Goal: Task Accomplishment & Management: Use online tool/utility

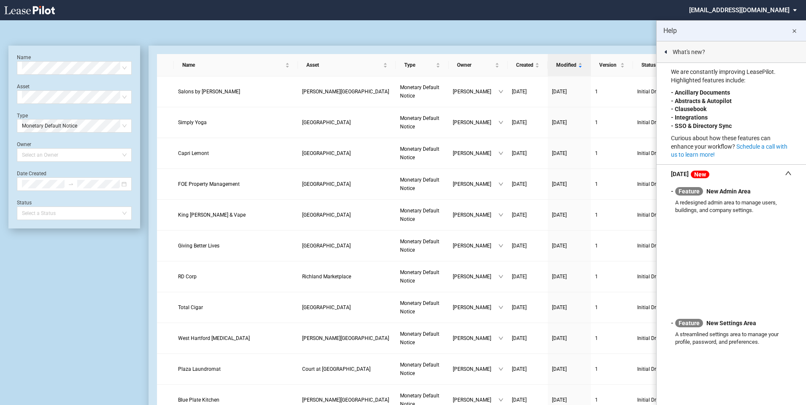
click at [794, 29] on md-icon "close" at bounding box center [795, 31] width 10 height 10
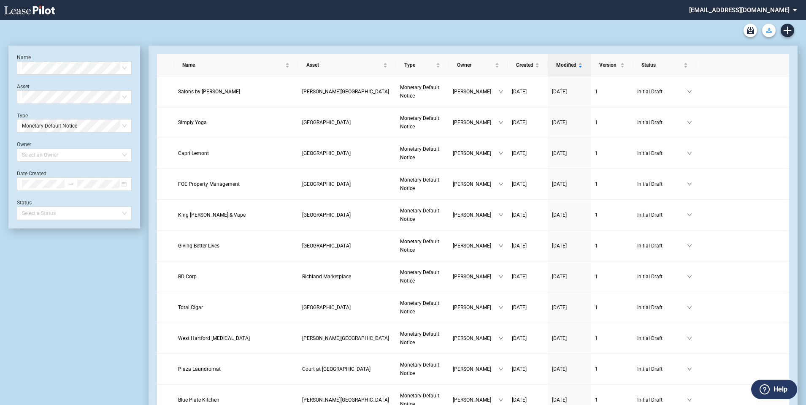
click at [769, 32] on use "Download Blank Form" at bounding box center [769, 30] width 5 height 5
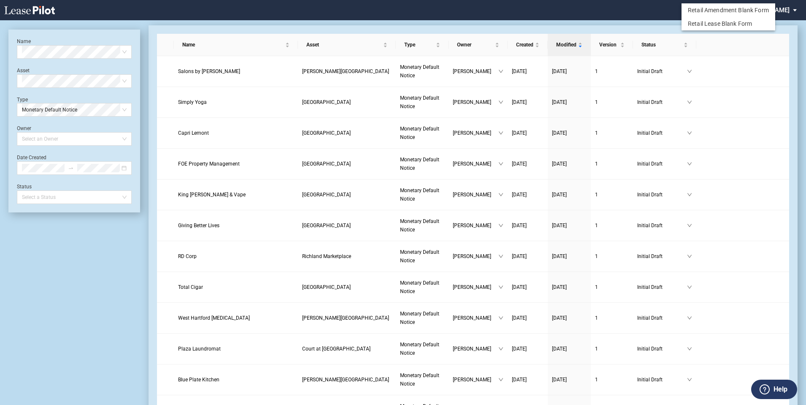
click at [130, 25] on md-backdrop at bounding box center [403, 212] width 806 height 425
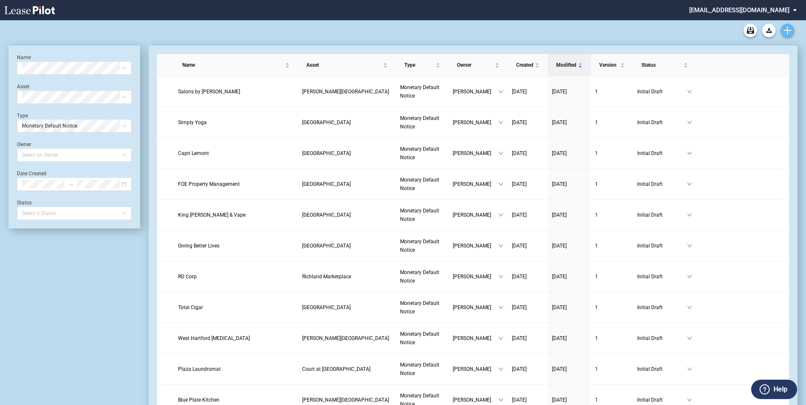
click at [787, 34] on use "Create new document" at bounding box center [788, 31] width 8 height 8
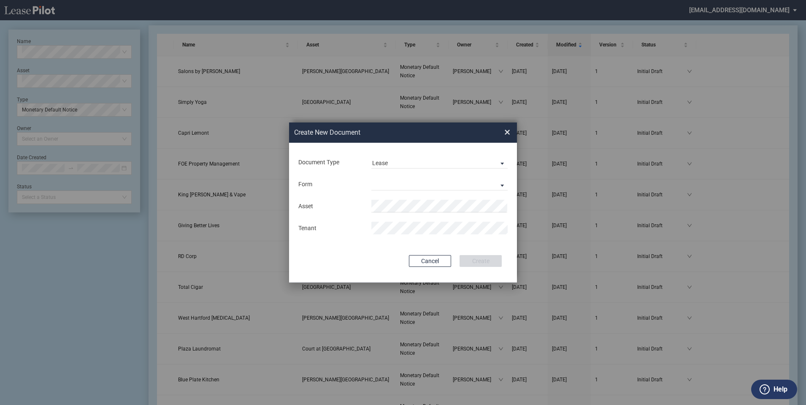
click at [417, 155] on md-input-container "Document Type Lease Lease Amendment" at bounding box center [403, 162] width 211 height 14
click at [417, 160] on span "Lease" at bounding box center [432, 163] width 121 height 8
click at [405, 185] on div "Amendment" at bounding box center [390, 183] width 36 height 9
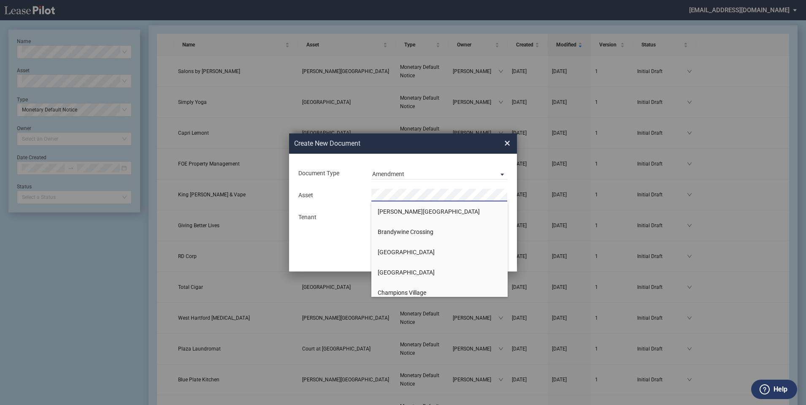
click at [509, 142] on span "×" at bounding box center [508, 143] width 6 height 14
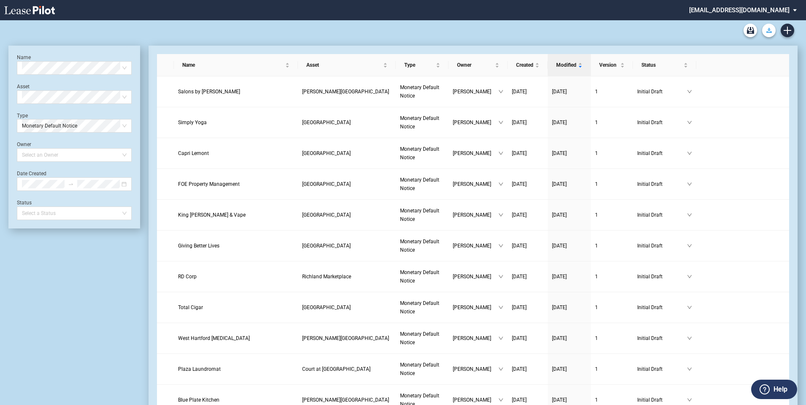
click at [769, 33] on button "Download Blank Form" at bounding box center [770, 31] width 14 height 14
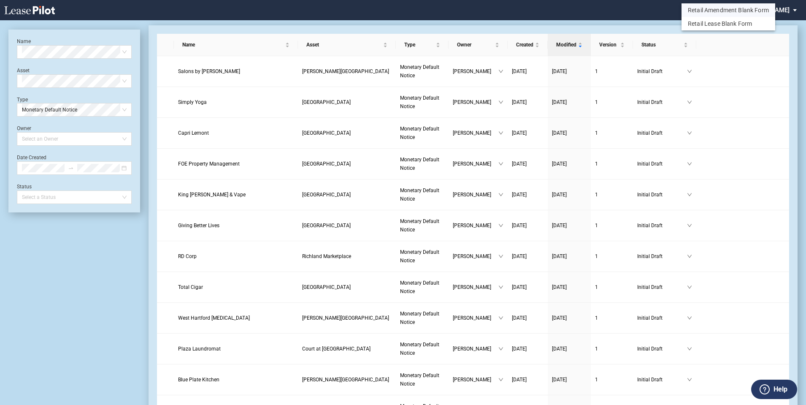
click at [707, 9] on button "Retail Amendment Blank Form" at bounding box center [729, 10] width 94 height 14
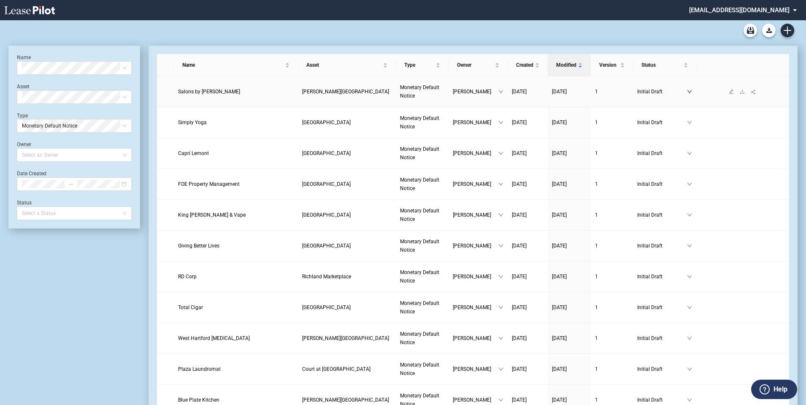
click at [687, 90] on icon "down" at bounding box center [689, 91] width 5 height 5
click at [678, 38] on div at bounding box center [403, 30] width 790 height 20
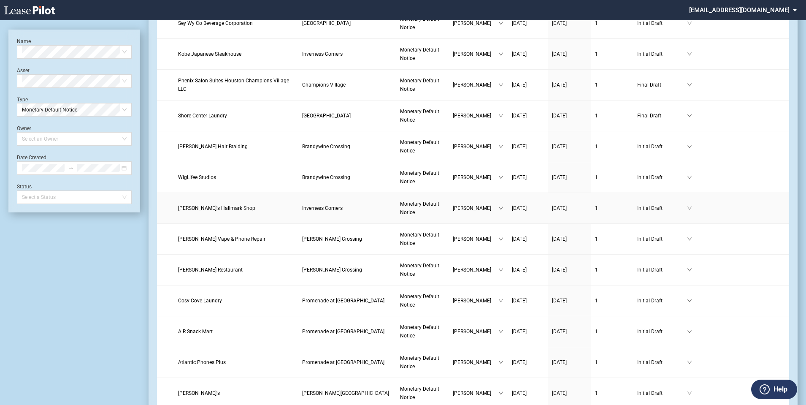
scroll to position [687, 0]
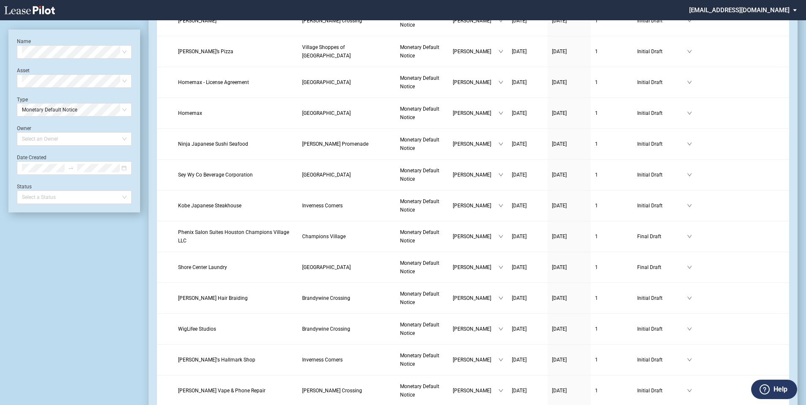
click at [779, 11] on md-select "aspruill@fnrpusa.com Admin Area Settings Sign Out" at bounding box center [747, 9] width 116 height 19
click at [752, 23] on div "Admin Area" at bounding box center [743, 23] width 30 height 8
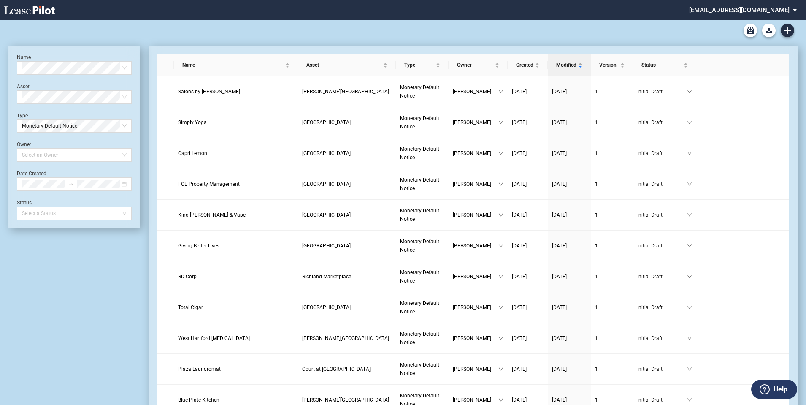
scroll to position [687, 0]
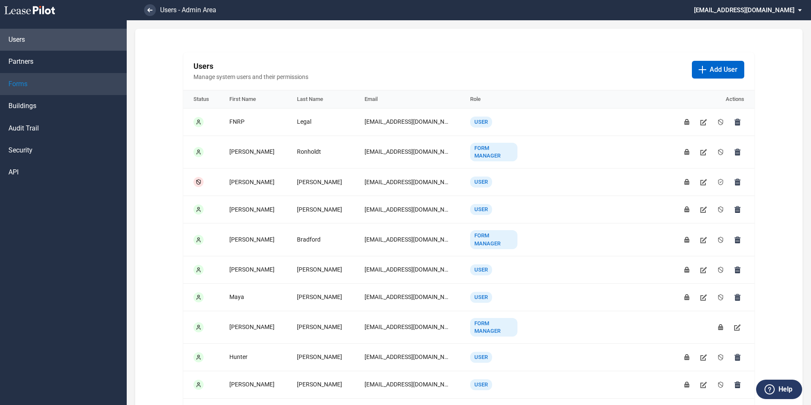
click at [24, 84] on span "Forms" at bounding box center [17, 83] width 19 height 9
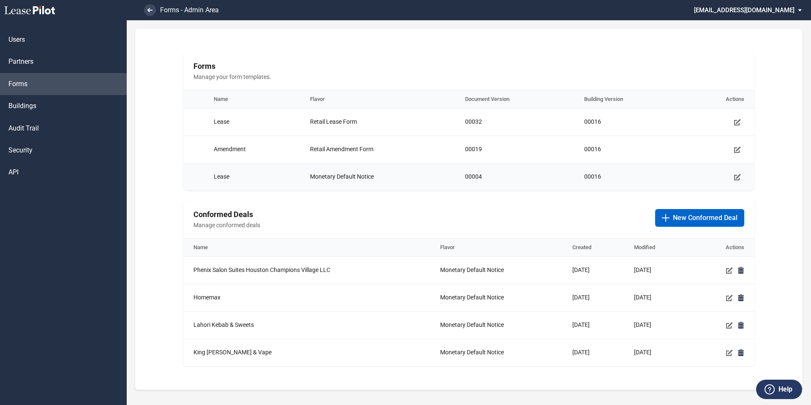
click at [497, 176] on td "00004" at bounding box center [514, 176] width 119 height 27
click at [734, 176] on use "Manage form template" at bounding box center [737, 177] width 7 height 6
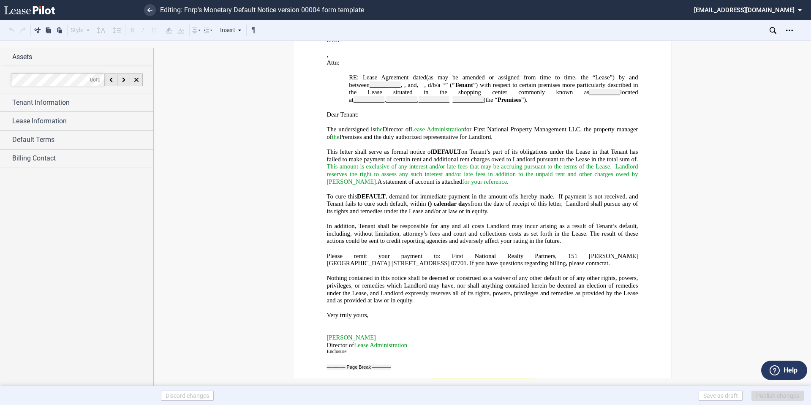
scroll to position [228, 0]
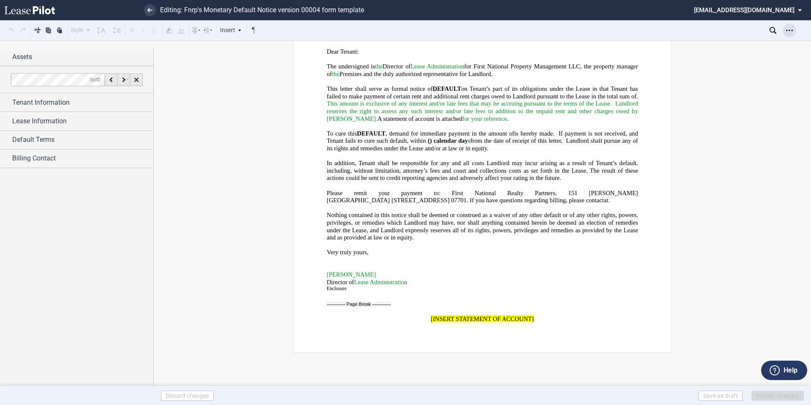
click at [787, 33] on icon "Open Lease options menu" at bounding box center [789, 30] width 7 height 7
click at [705, 45] on div "Download" at bounding box center [740, 45] width 103 height 7
